Goal: Task Accomplishment & Management: Check status

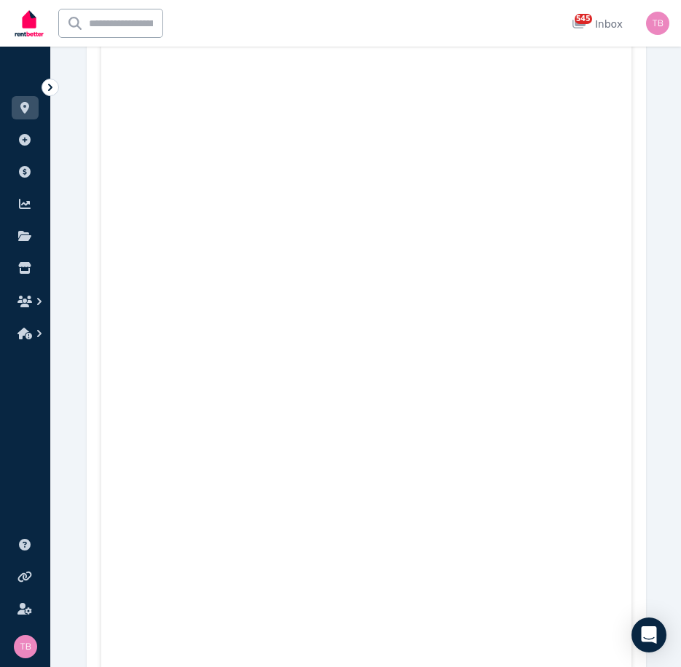
scroll to position [169, 0]
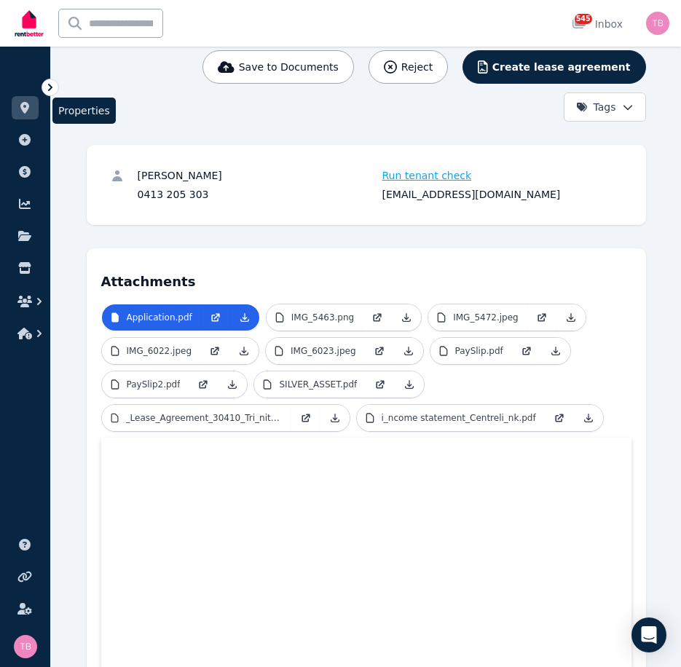
click at [28, 104] on icon at bounding box center [24, 108] width 9 height 12
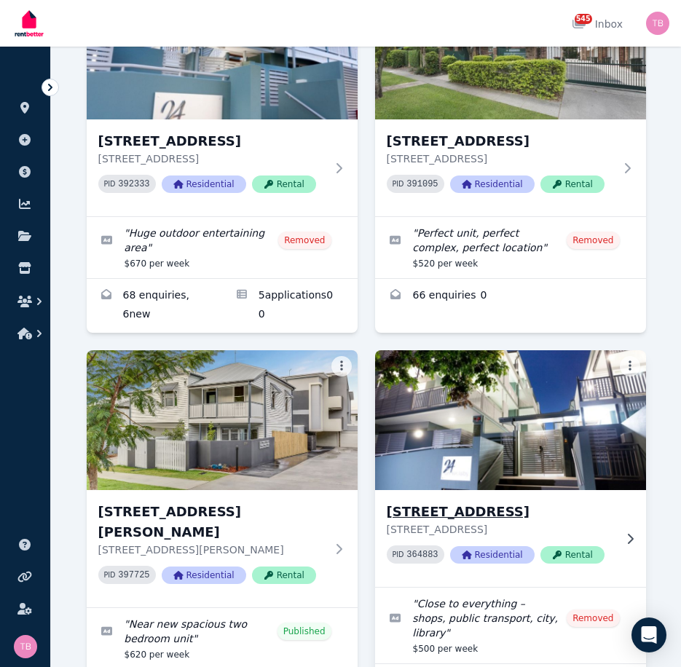
scroll to position [291, 0]
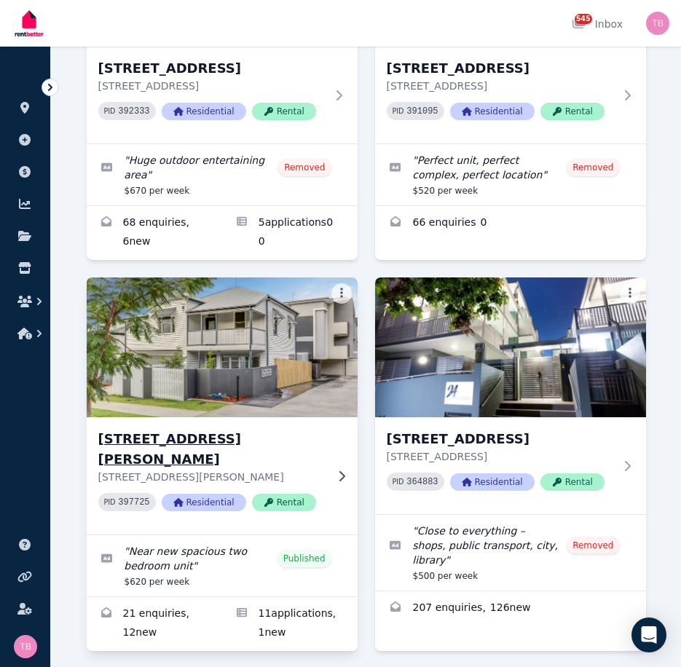
click at [186, 436] on h3 "[STREET_ADDRESS][PERSON_NAME]" at bounding box center [211, 449] width 227 height 41
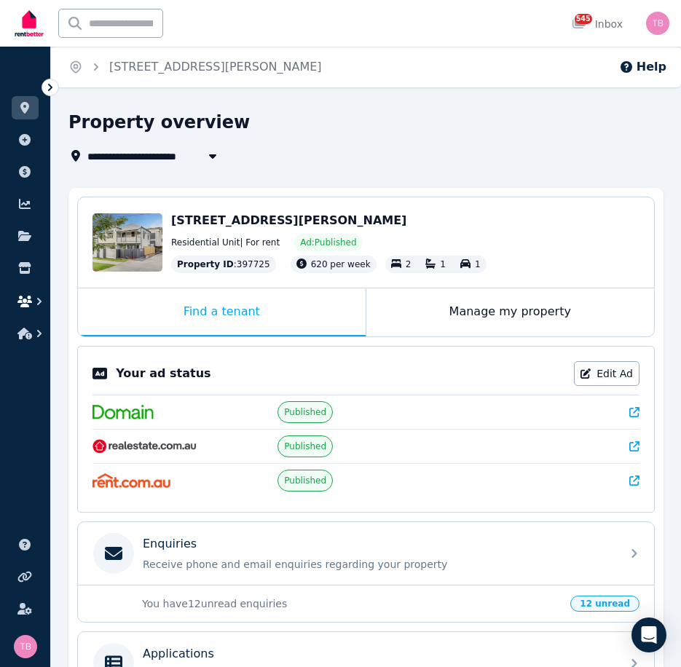
click at [27, 303] on icon "button" at bounding box center [24, 302] width 15 height 12
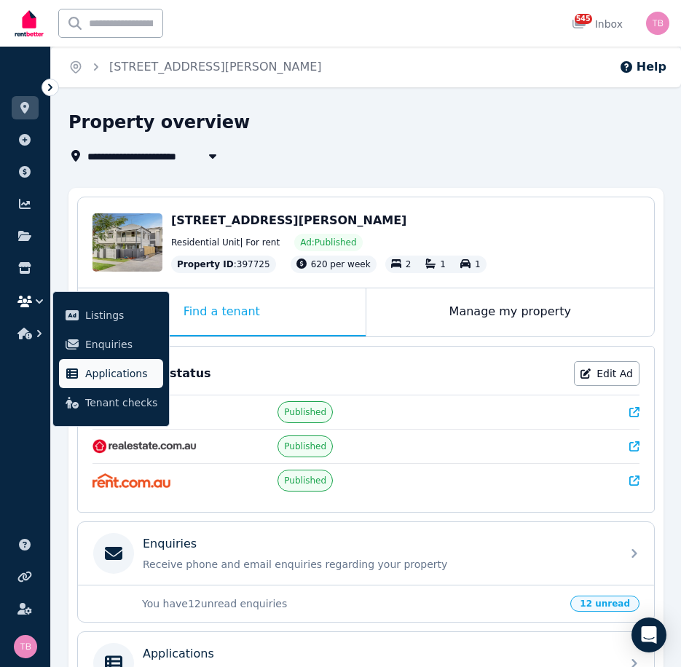
click at [123, 368] on span "Applications" at bounding box center [121, 373] width 72 height 17
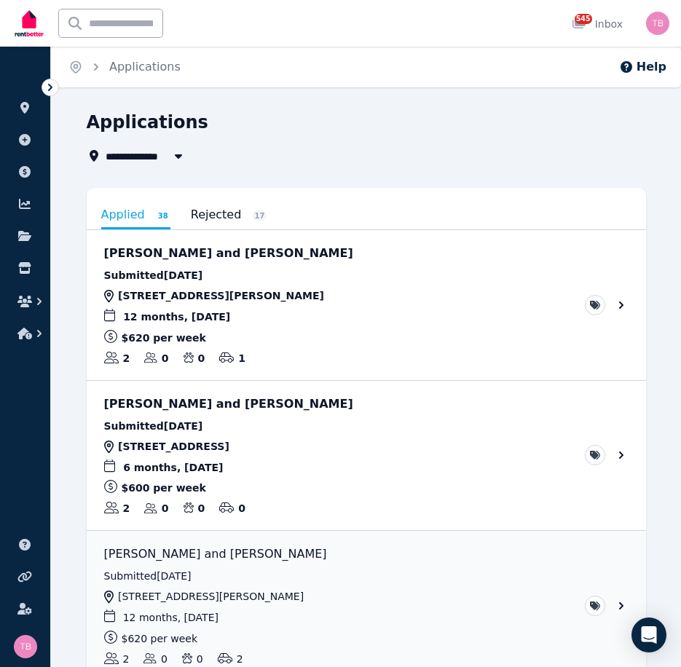
click at [153, 157] on span "All Properties" at bounding box center [153, 155] width 94 height 17
type input "**********"
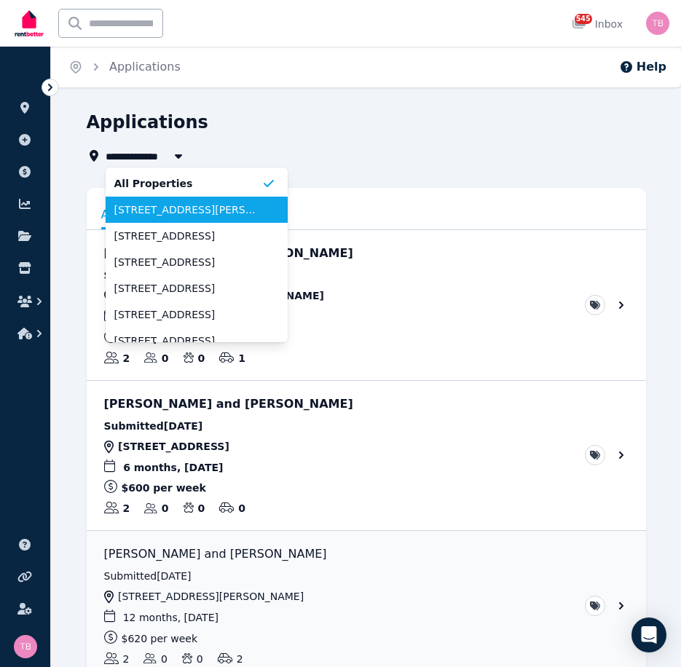
click at [150, 212] on span "[STREET_ADDRESS][PERSON_NAME]" at bounding box center [187, 209] width 147 height 15
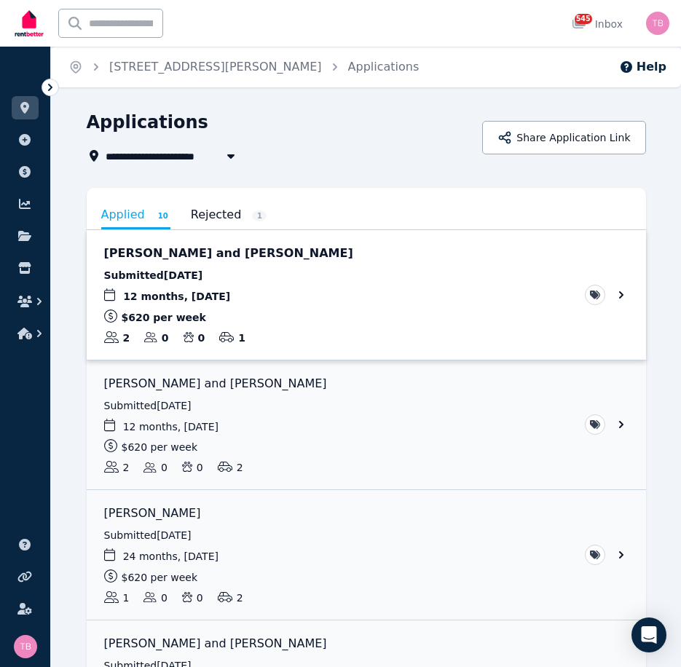
click at [620, 293] on link "View application: Ellia Bacon and Dane Jarvis" at bounding box center [366, 295] width 559 height 130
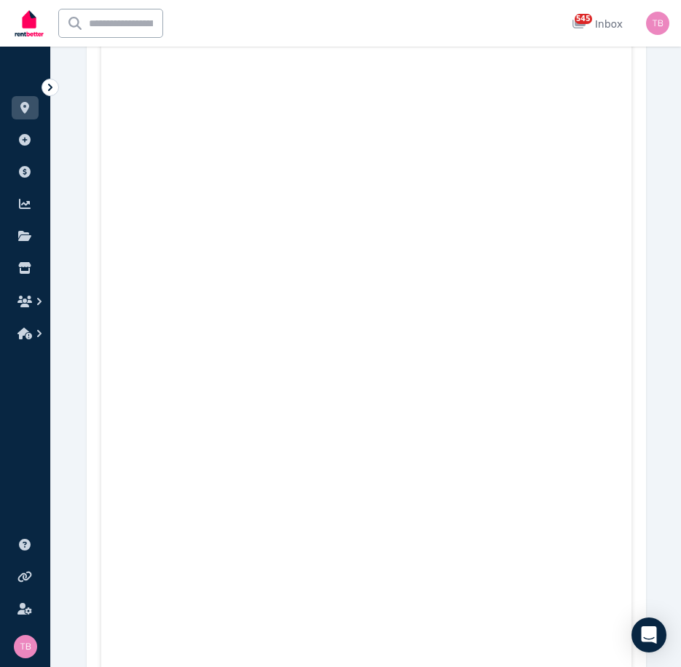
scroll to position [501, 0]
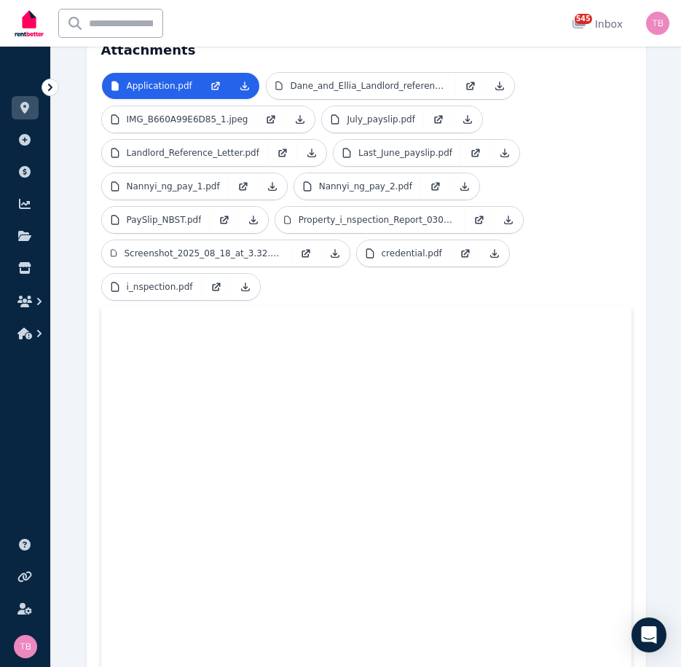
drag, startPoint x: 683, startPoint y: 608, endPoint x: 649, endPoint y: 503, distance: 110.3
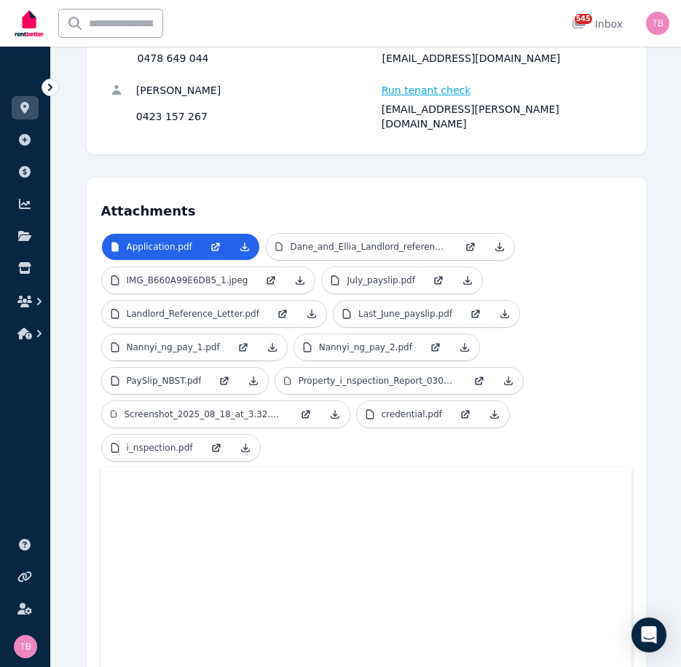
scroll to position [0, 0]
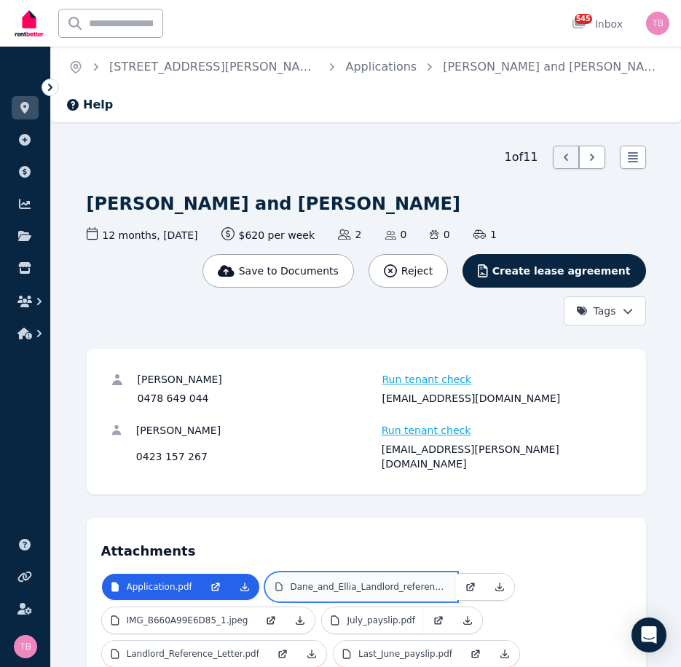
click at [312, 581] on p "Dane_and_Ellia_Landlord_reference.pdf" at bounding box center [368, 587] width 156 height 12
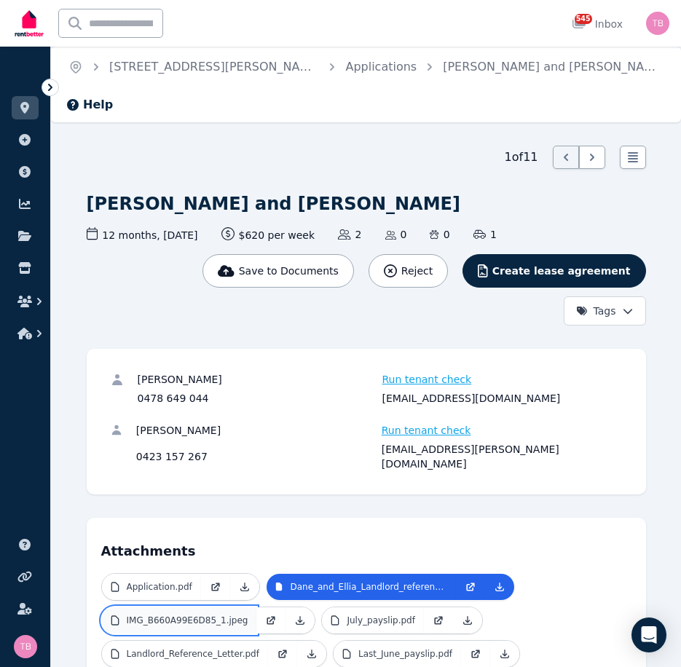
click at [183, 614] on p "IMG_B660A99E6D85_1.jpeg" at bounding box center [188, 620] width 122 height 12
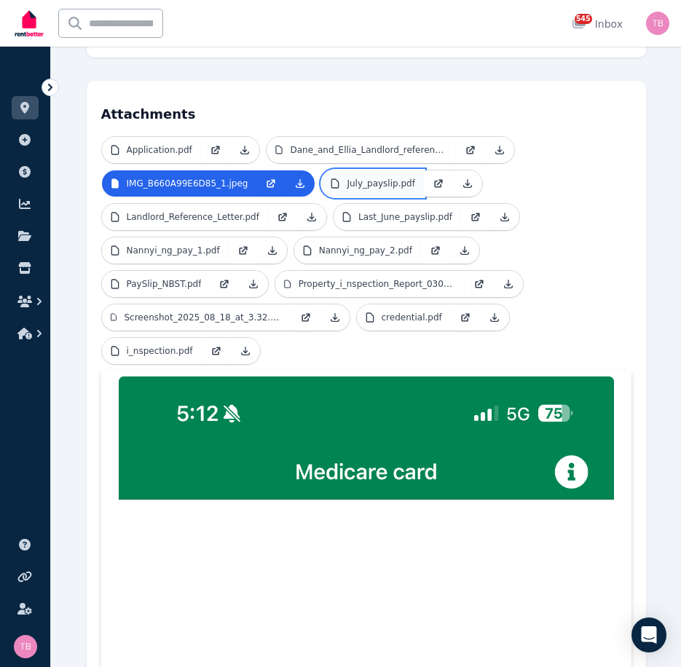
click at [361, 178] on p "July_payslip.pdf" at bounding box center [380, 184] width 68 height 12
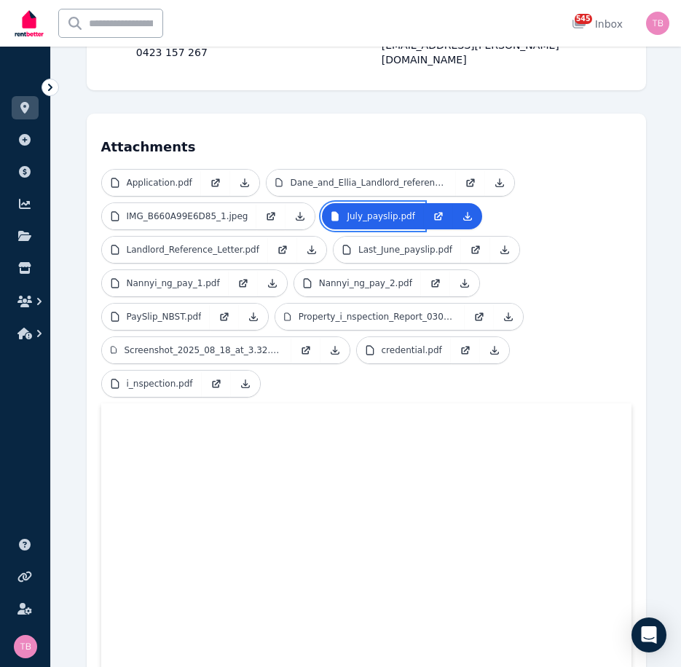
scroll to position [393, 0]
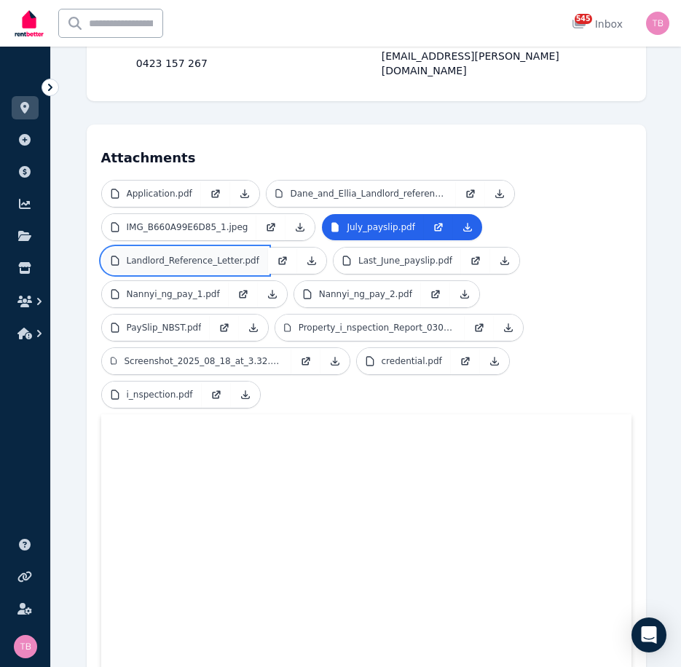
click at [191, 255] on p "Landlord_Reference_Letter.pdf" at bounding box center [193, 261] width 132 height 12
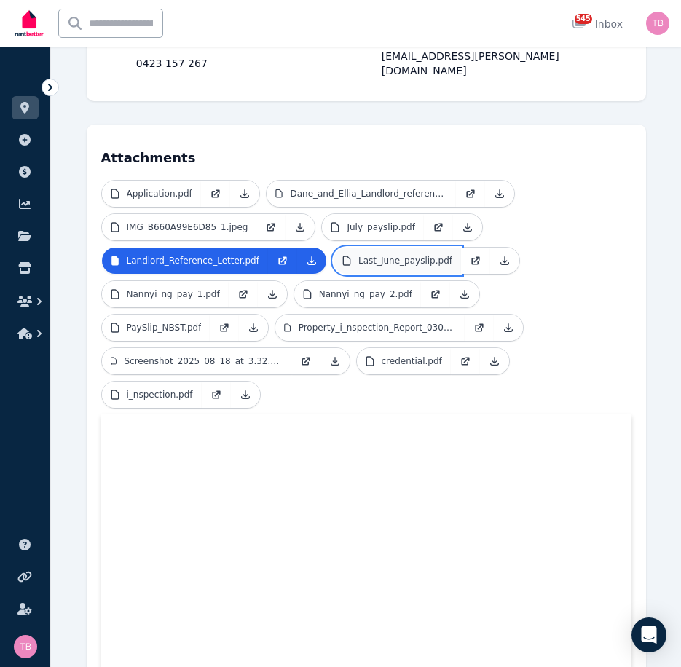
click at [358, 255] on p "Last_June_payslip.pdf" at bounding box center [405, 261] width 94 height 12
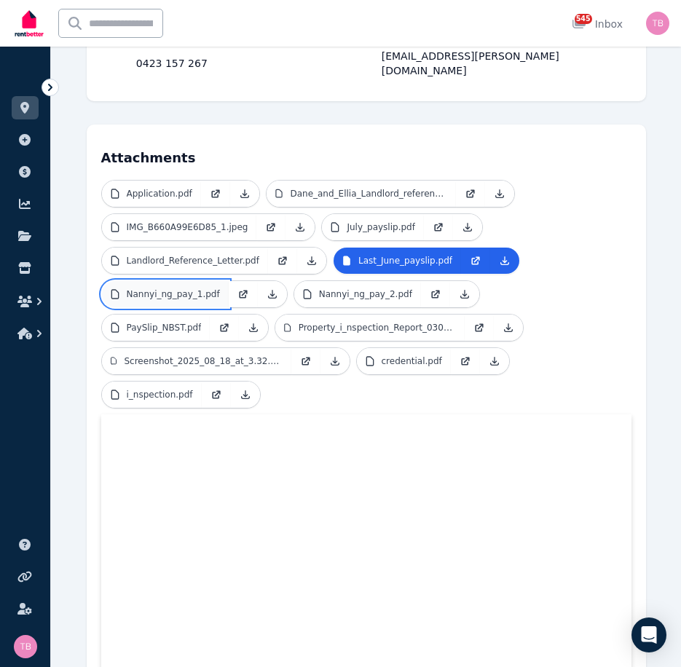
click at [177, 288] on p "Nannyi_ng_pay_1.pdf" at bounding box center [173, 294] width 93 height 12
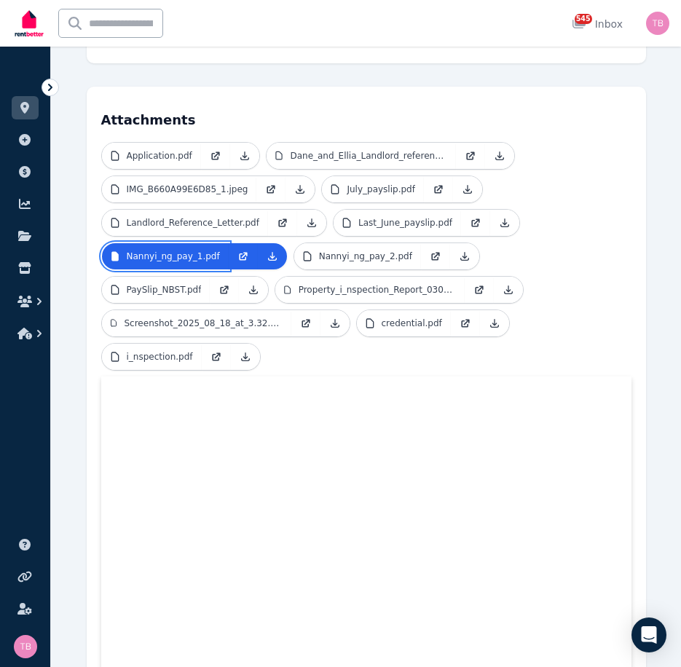
scroll to position [466, 0]
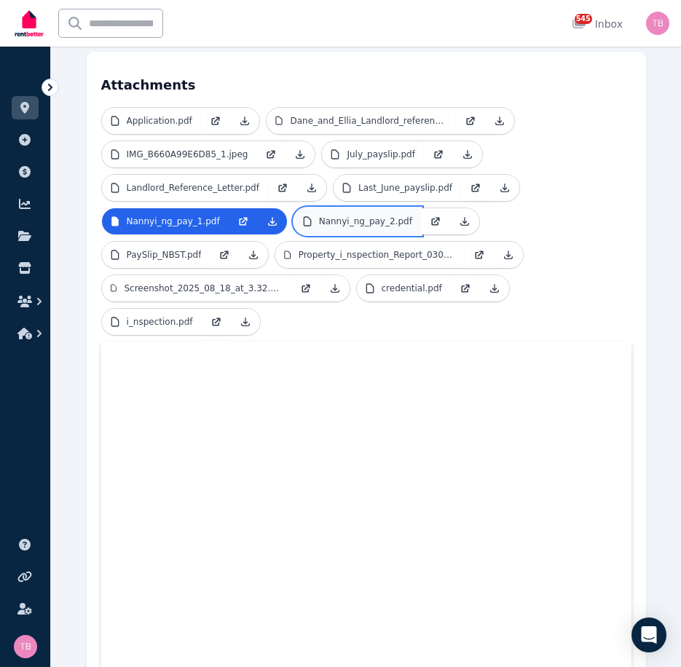
click at [336, 215] on p "Nannyi_ng_pay_2.pdf" at bounding box center [365, 221] width 93 height 12
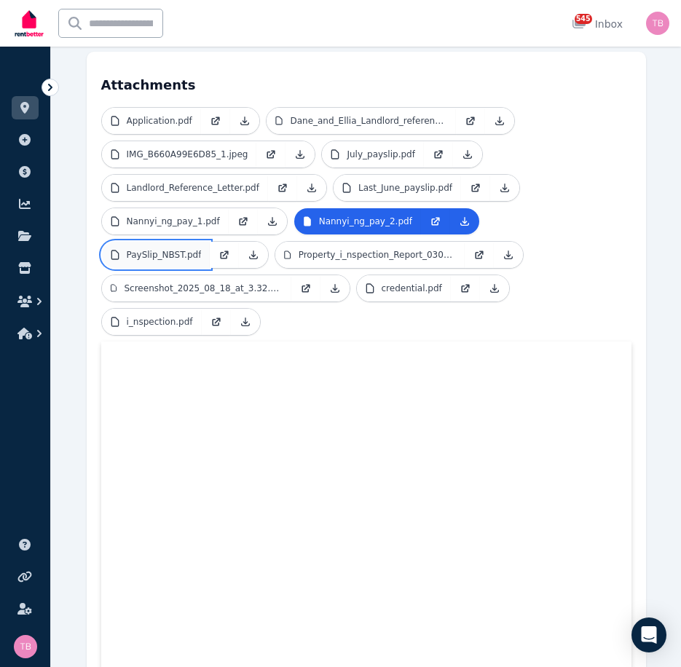
click at [168, 242] on link "PaySlip_NBST.pdf" at bounding box center [156, 255] width 108 height 26
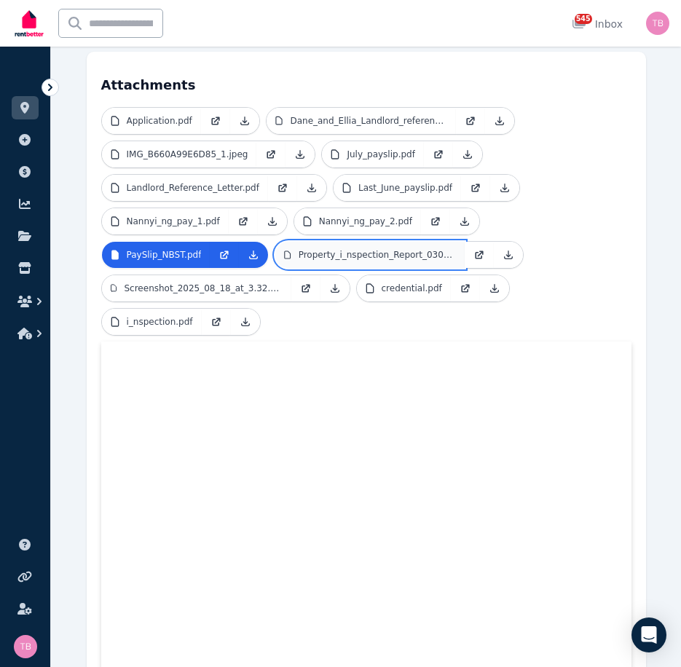
click at [336, 249] on p "Property_i_nspection_Report_03082025.pdf" at bounding box center [377, 255] width 158 height 12
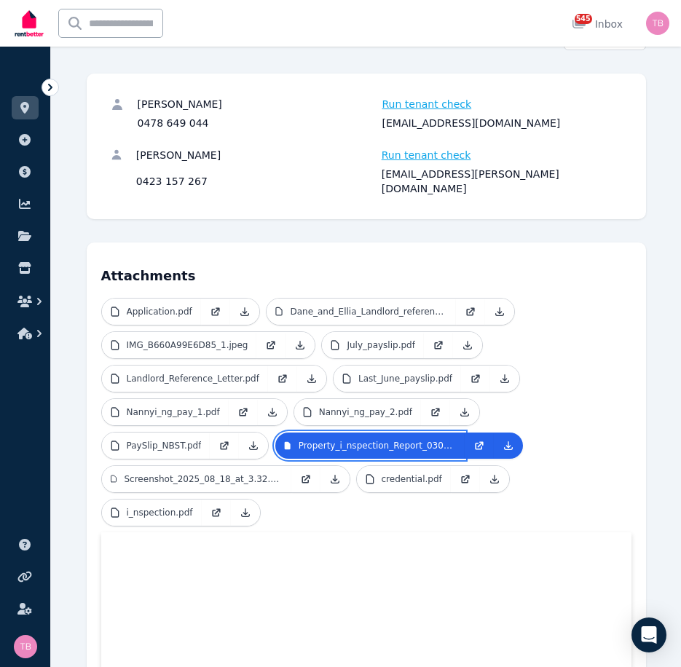
scroll to position [123, 0]
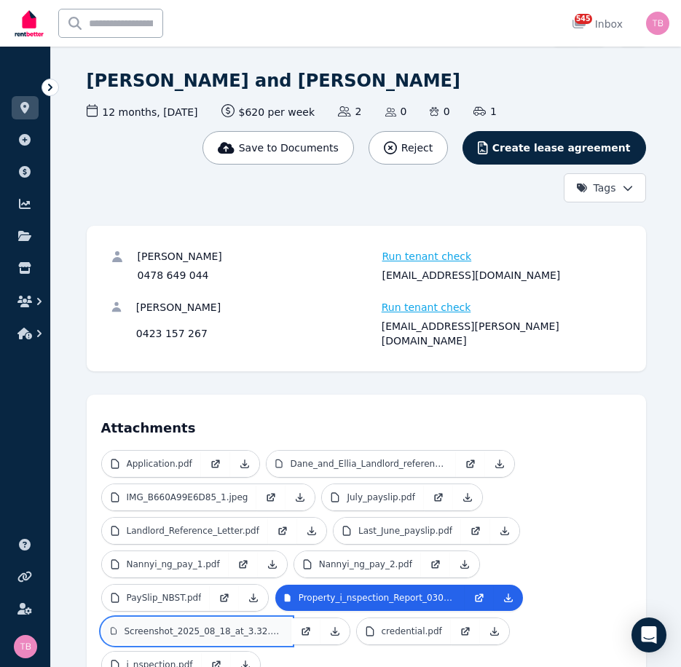
click at [180, 625] on p "Screenshot_2025_08_18_at_3.32.53 pm.jpeg" at bounding box center [203, 631] width 158 height 12
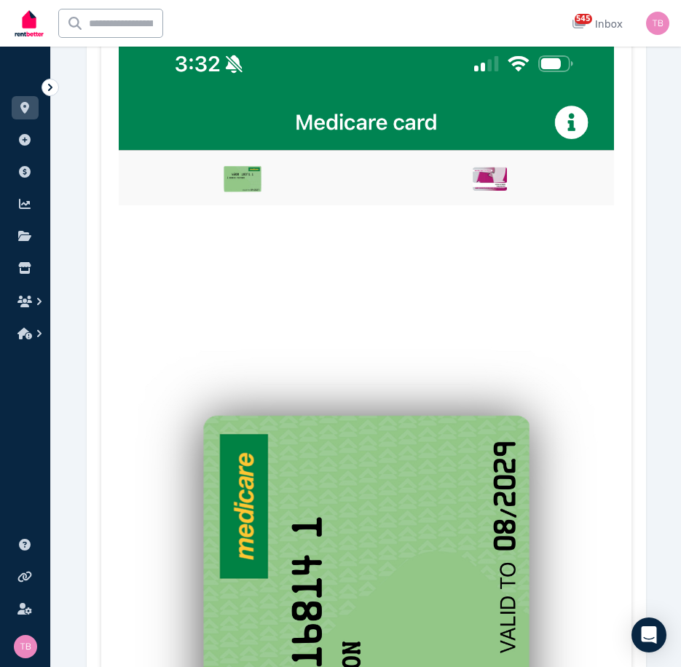
scroll to position [487, 0]
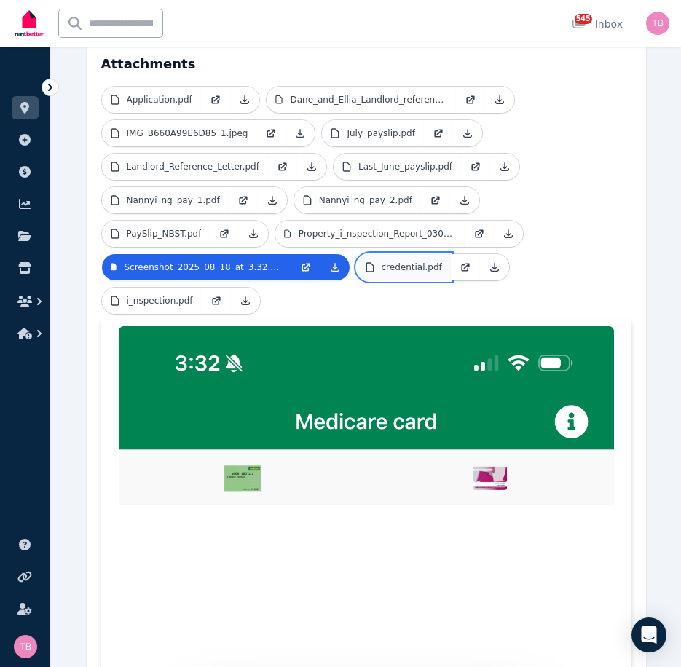
click at [399, 261] on p "credential.pdf" at bounding box center [411, 267] width 60 height 12
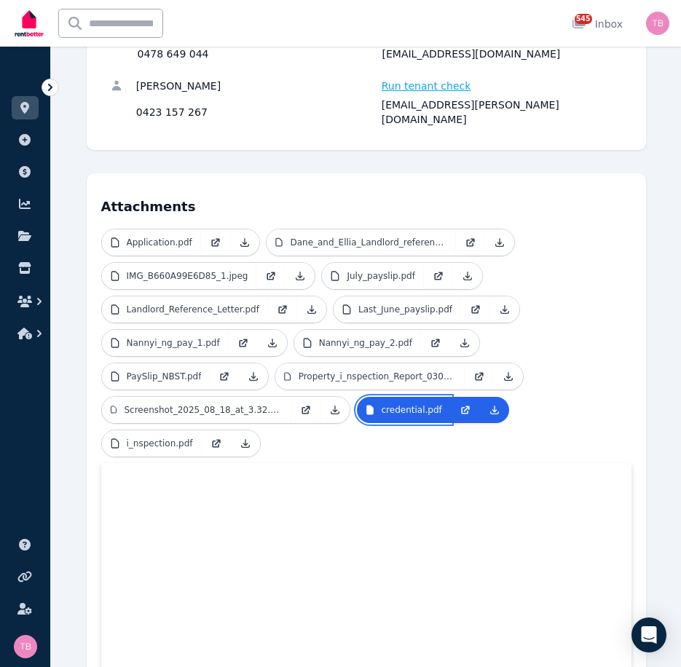
scroll to position [341, 0]
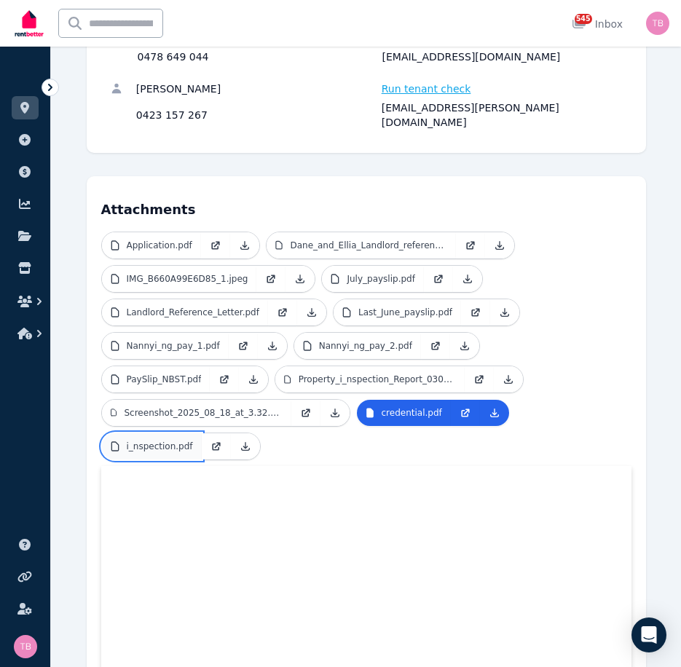
click at [158, 440] on p "i_nspection.pdf" at bounding box center [160, 446] width 66 height 12
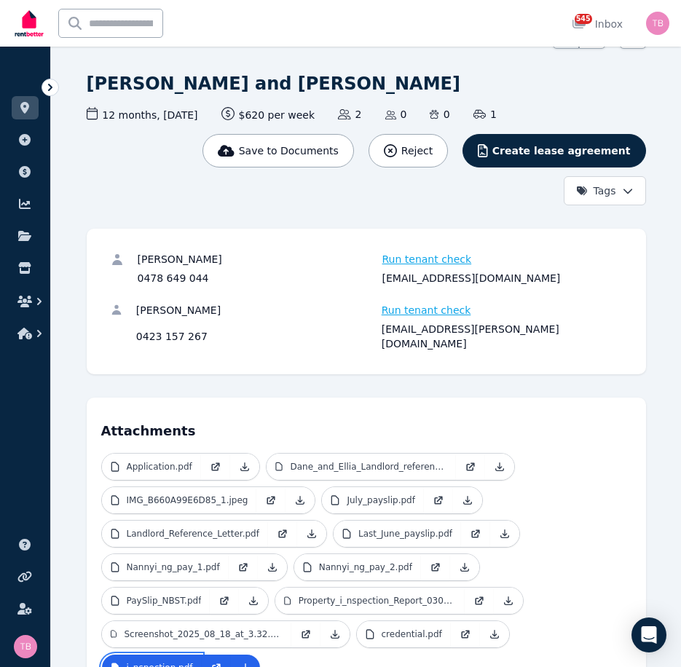
scroll to position [0, 0]
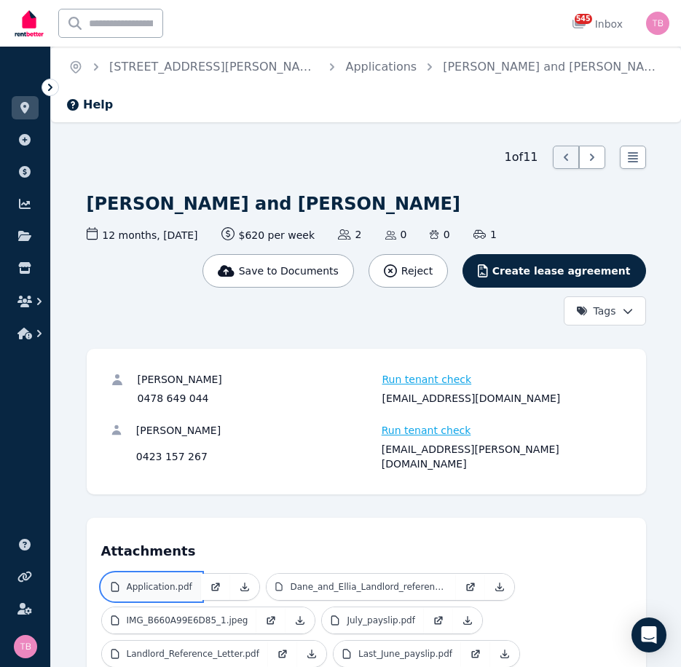
click at [163, 581] on p "Application.pdf" at bounding box center [160, 587] width 66 height 12
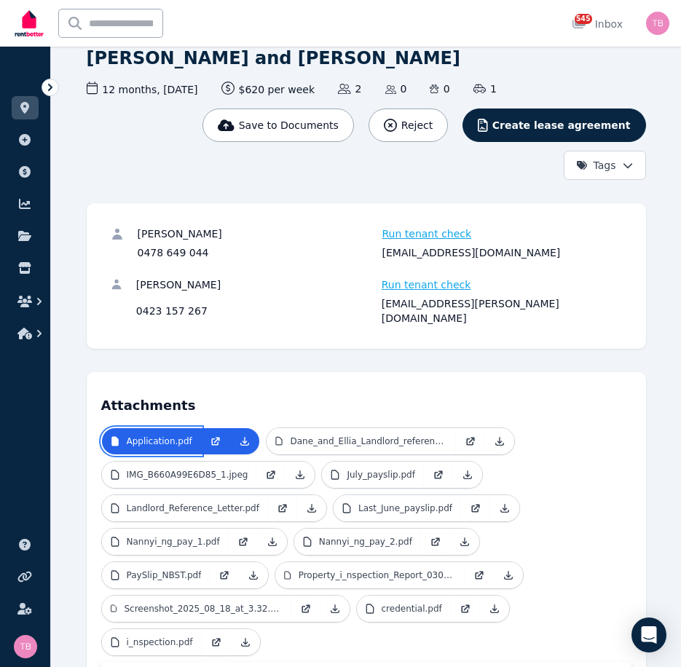
scroll to position [218, 0]
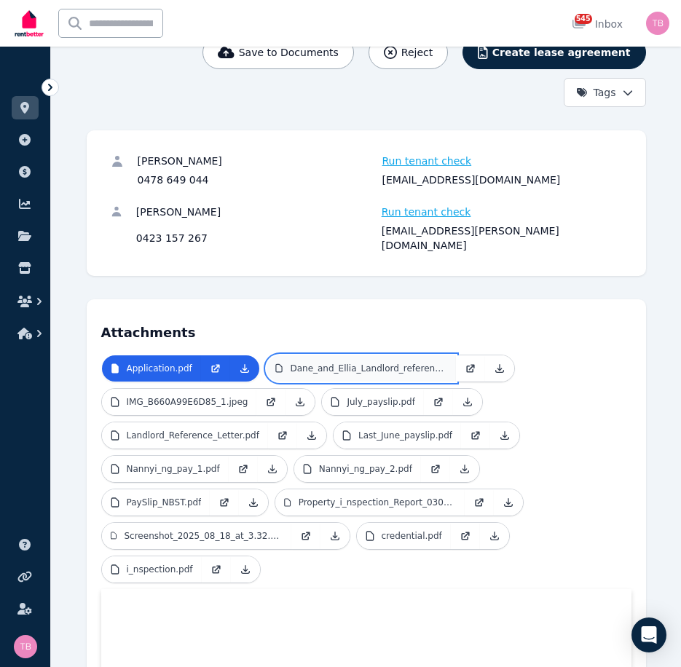
click at [349, 362] on p "Dane_and_Ellia_Landlord_reference.pdf" at bounding box center [368, 368] width 156 height 12
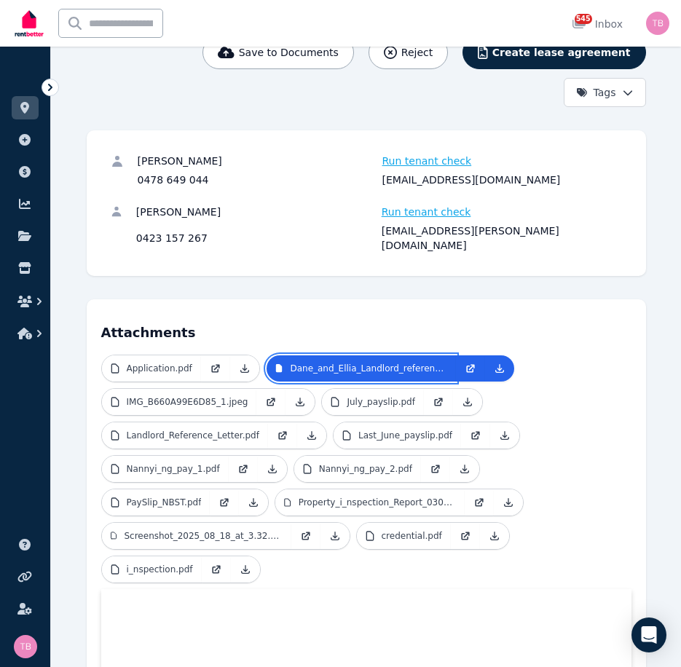
scroll to position [146, 0]
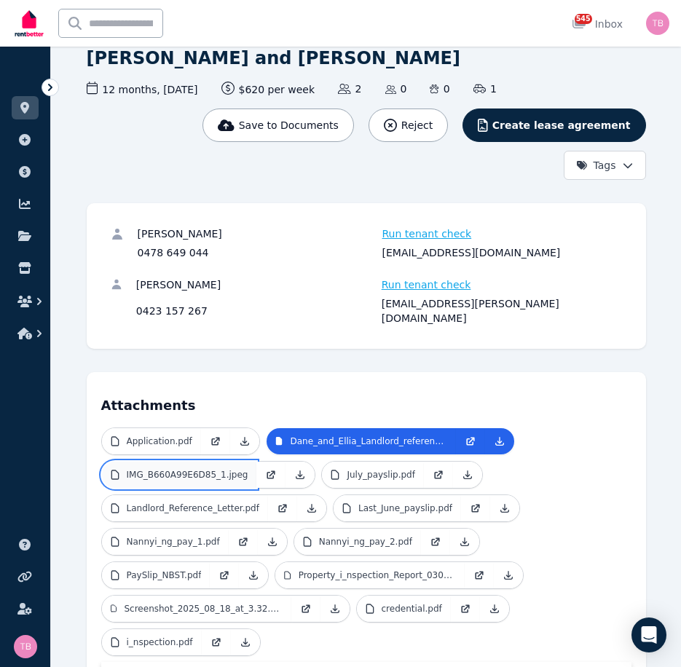
click at [176, 469] on p "IMG_B660A99E6D85_1.jpeg" at bounding box center [188, 475] width 122 height 12
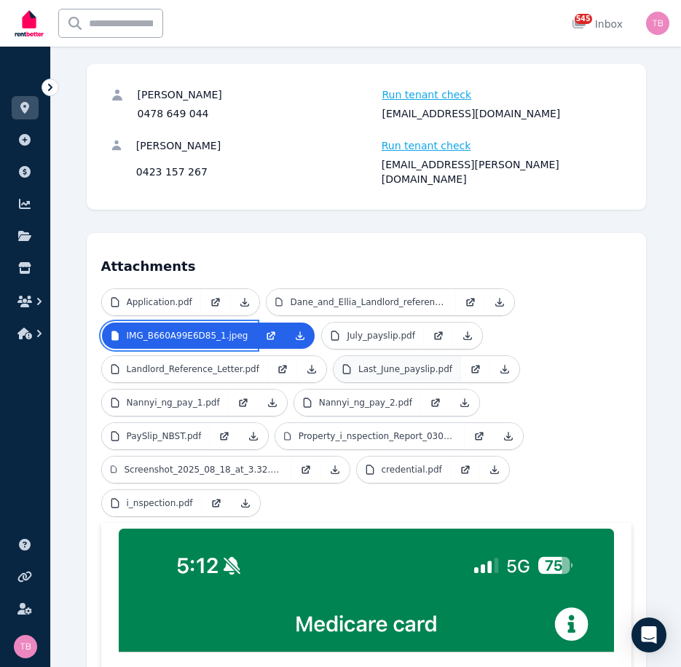
scroll to position [291, 0]
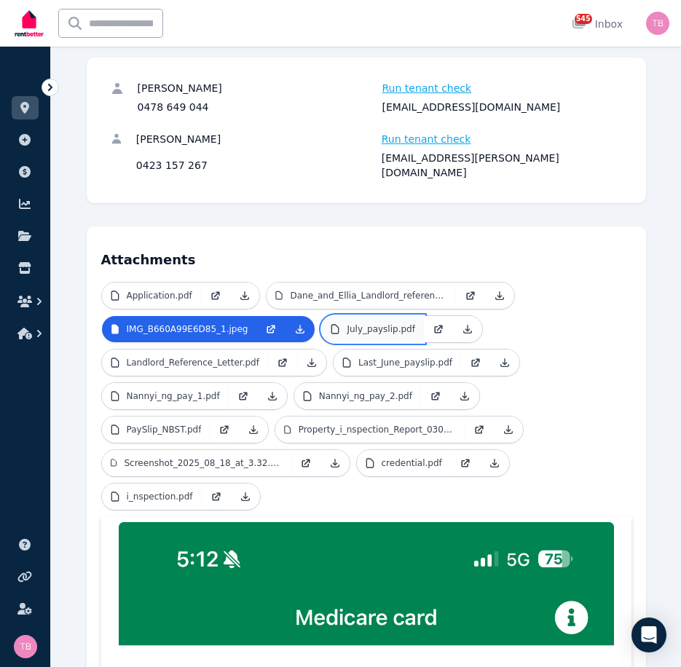
click at [364, 323] on p "July_payslip.pdf" at bounding box center [380, 329] width 68 height 12
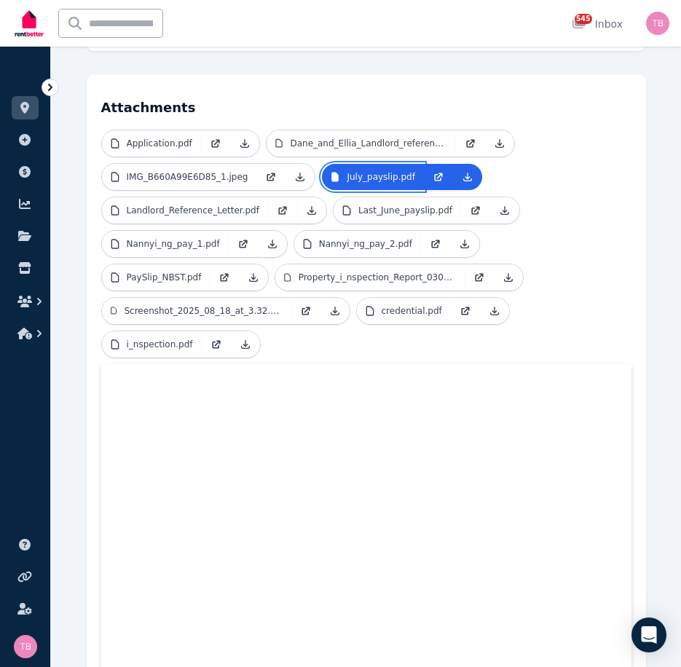
scroll to position [437, 0]
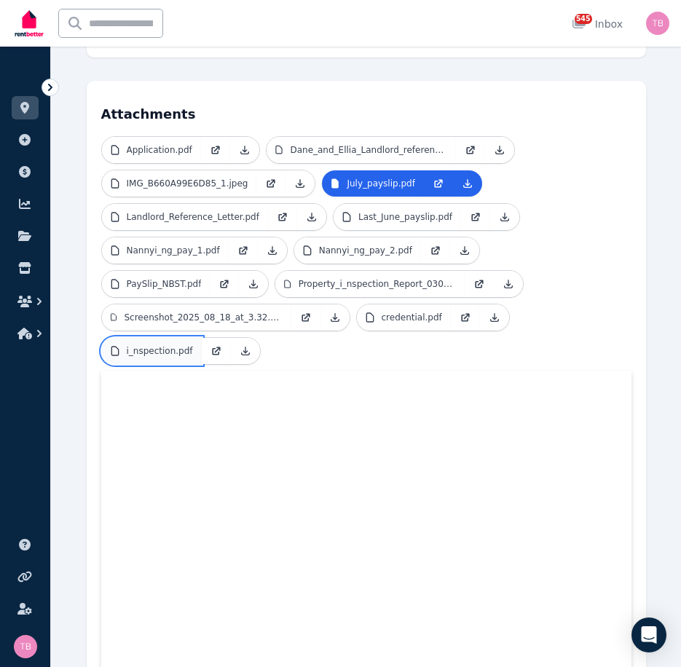
click at [143, 345] on p "i_nspection.pdf" at bounding box center [160, 351] width 66 height 12
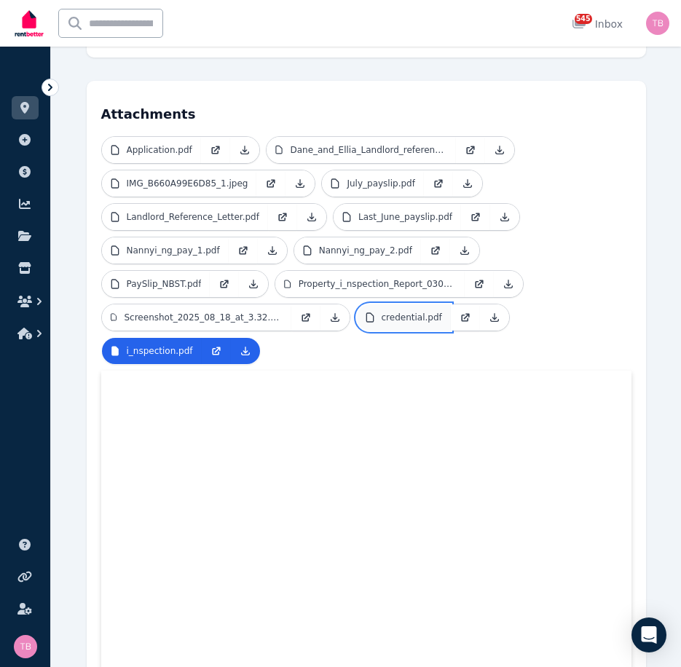
click at [410, 312] on p "credential.pdf" at bounding box center [411, 318] width 60 height 12
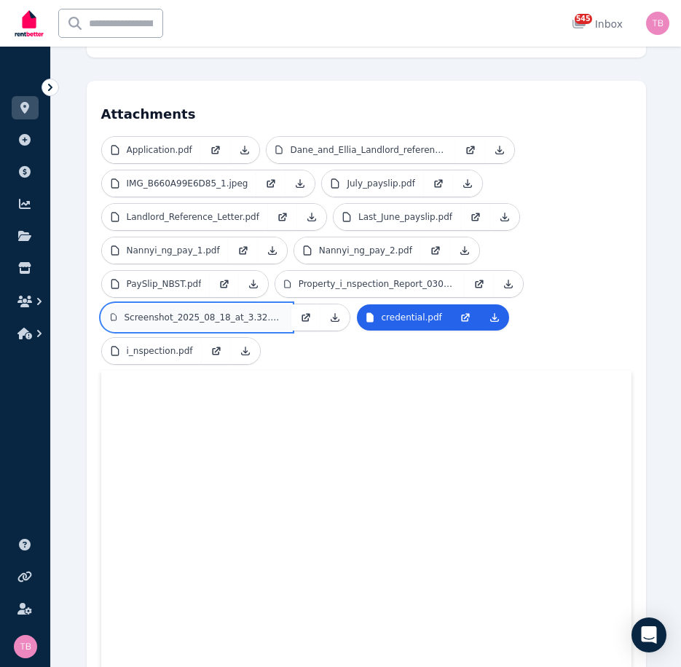
click at [175, 312] on p "Screenshot_2025_08_18_at_3.32.53 pm.jpeg" at bounding box center [203, 318] width 158 height 12
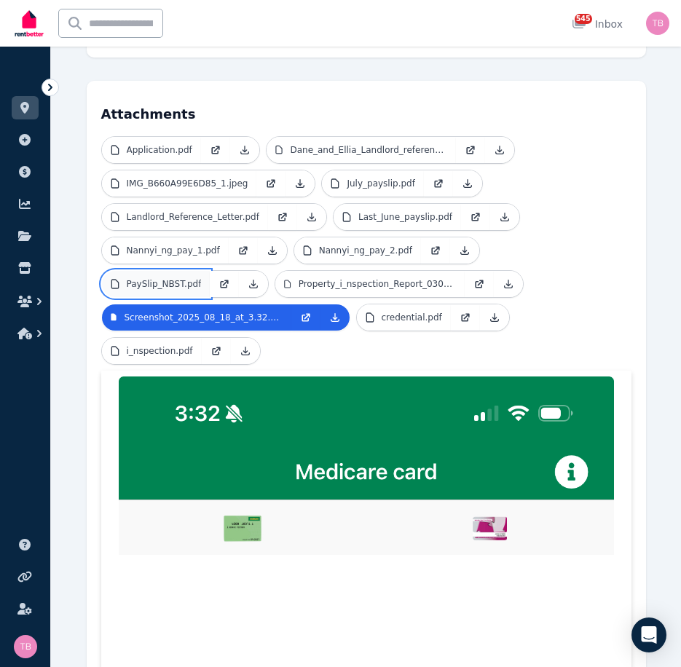
click at [174, 278] on p "PaySlip_NBST.pdf" at bounding box center [164, 284] width 75 height 12
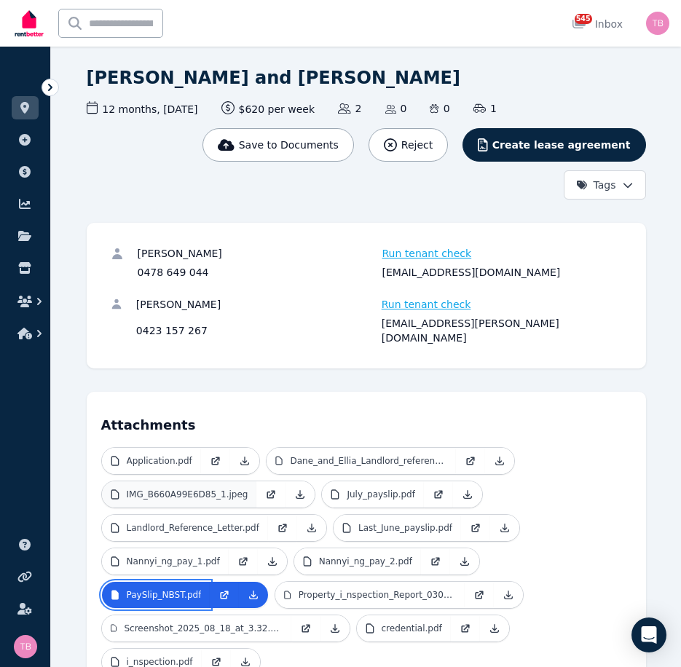
scroll to position [146, 0]
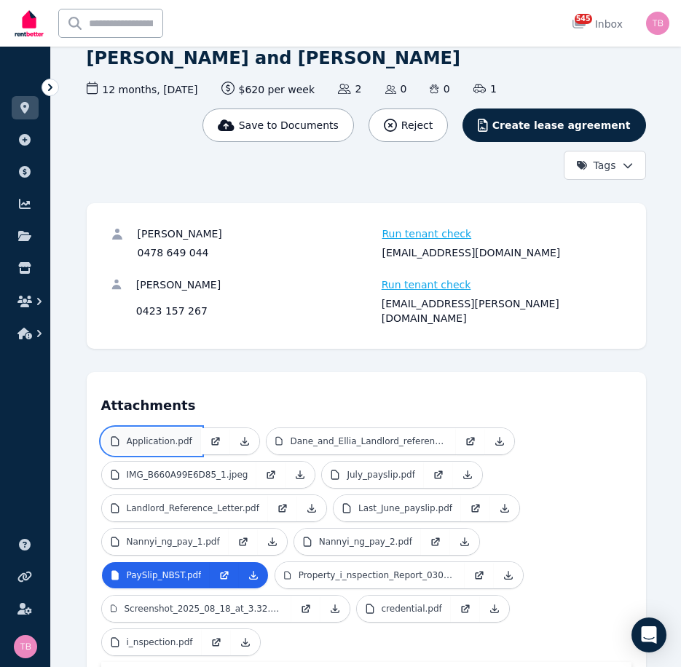
click at [145, 435] on p "Application.pdf" at bounding box center [160, 441] width 66 height 12
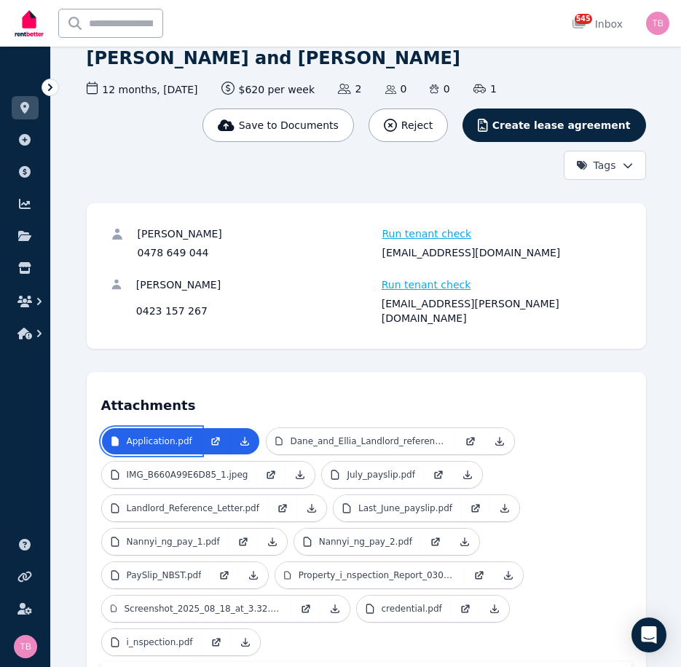
scroll to position [218, 0]
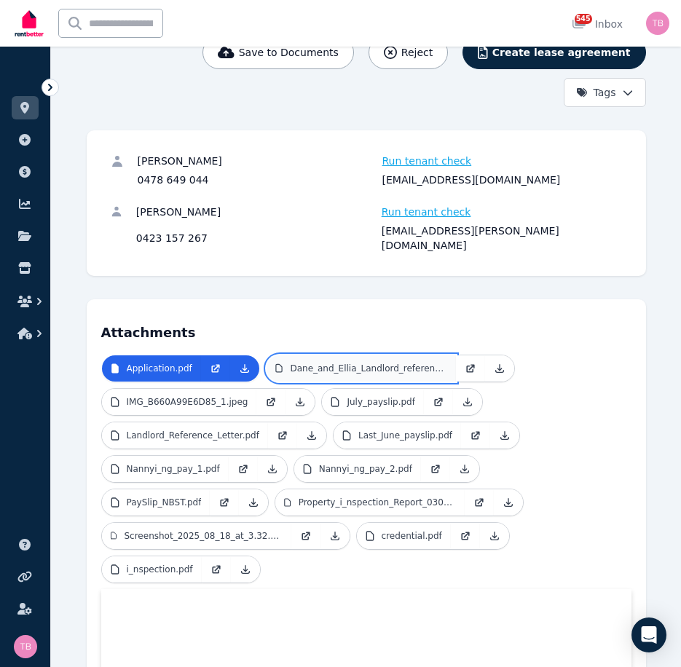
click at [377, 362] on p "Dane_and_Ellia_Landlord_reference.pdf" at bounding box center [368, 368] width 156 height 12
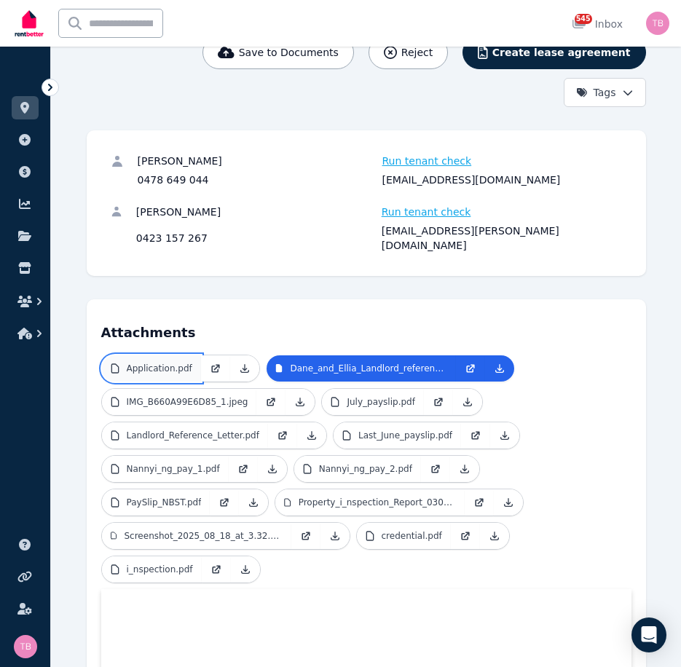
click at [151, 362] on p "Application.pdf" at bounding box center [160, 368] width 66 height 12
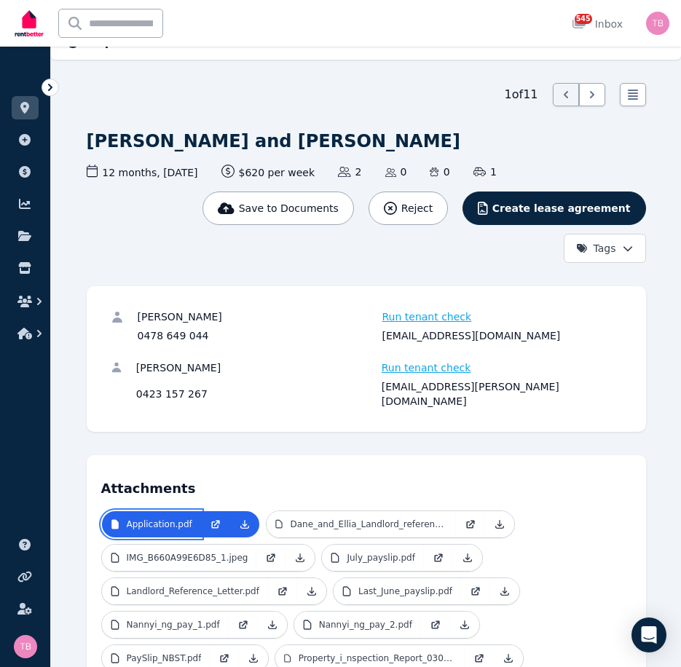
scroll to position [0, 0]
